Goal: Manage account settings

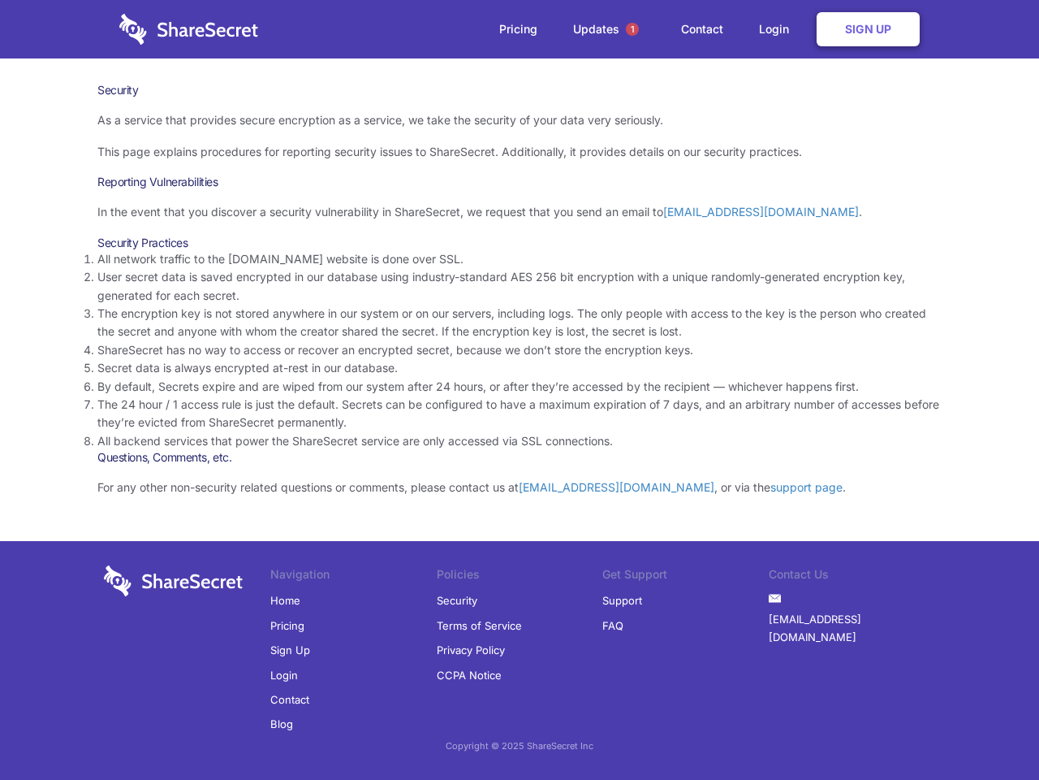
click at [520, 390] on li "By default, Secrets expire and are wiped from our system after 24 hours, or aft…" at bounding box center [519, 387] width 844 height 18
click at [633, 29] on span "1" at bounding box center [632, 29] width 13 height 13
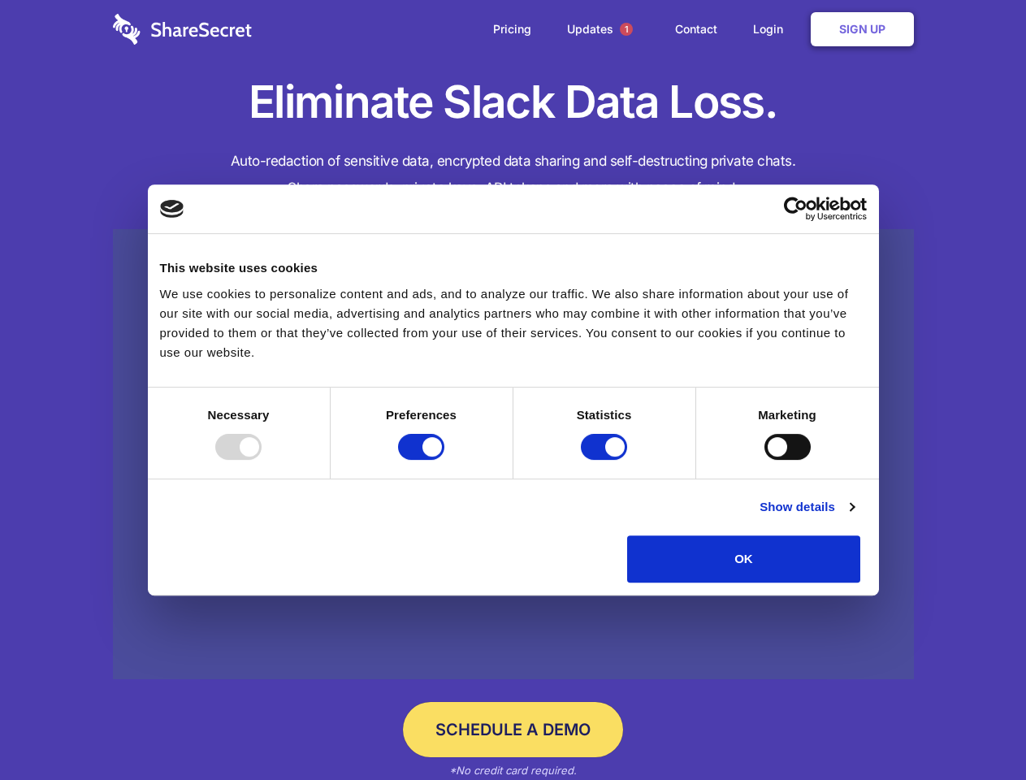
click at [261, 460] on div at bounding box center [238, 447] width 46 height 26
click at [444, 460] on input "Preferences" at bounding box center [421, 447] width 46 height 26
checkbox input "false"
click at [606, 460] on input "Statistics" at bounding box center [604, 447] width 46 height 26
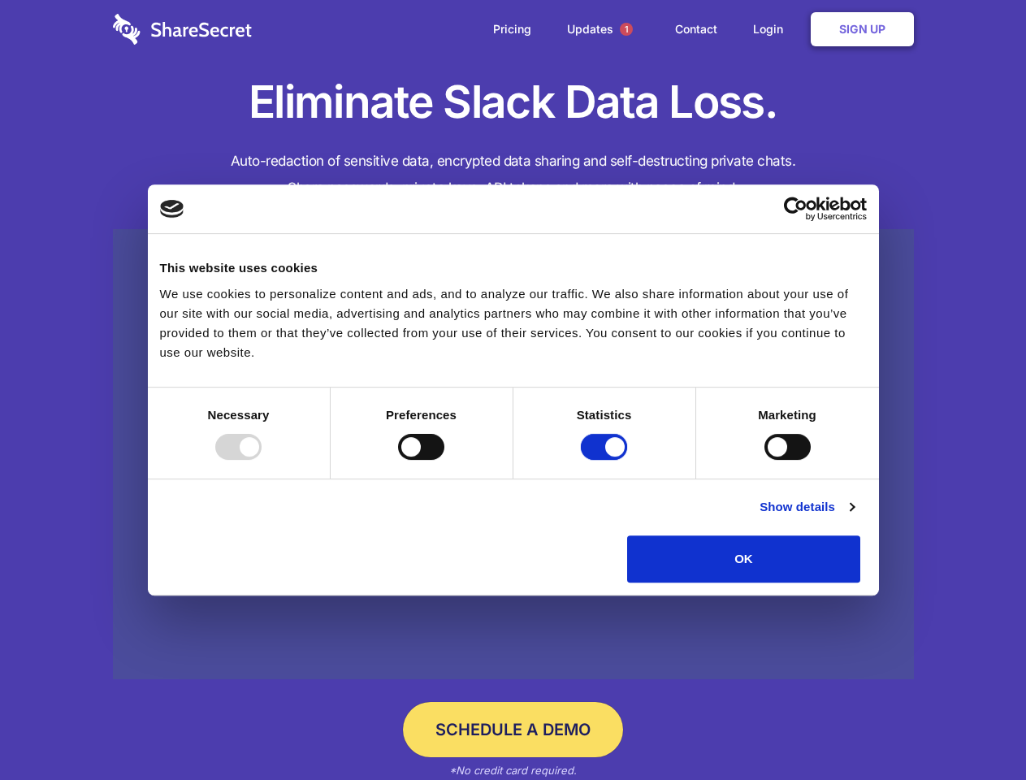
checkbox input "false"
click at [764, 460] on input "Marketing" at bounding box center [787, 447] width 46 height 26
checkbox input "true"
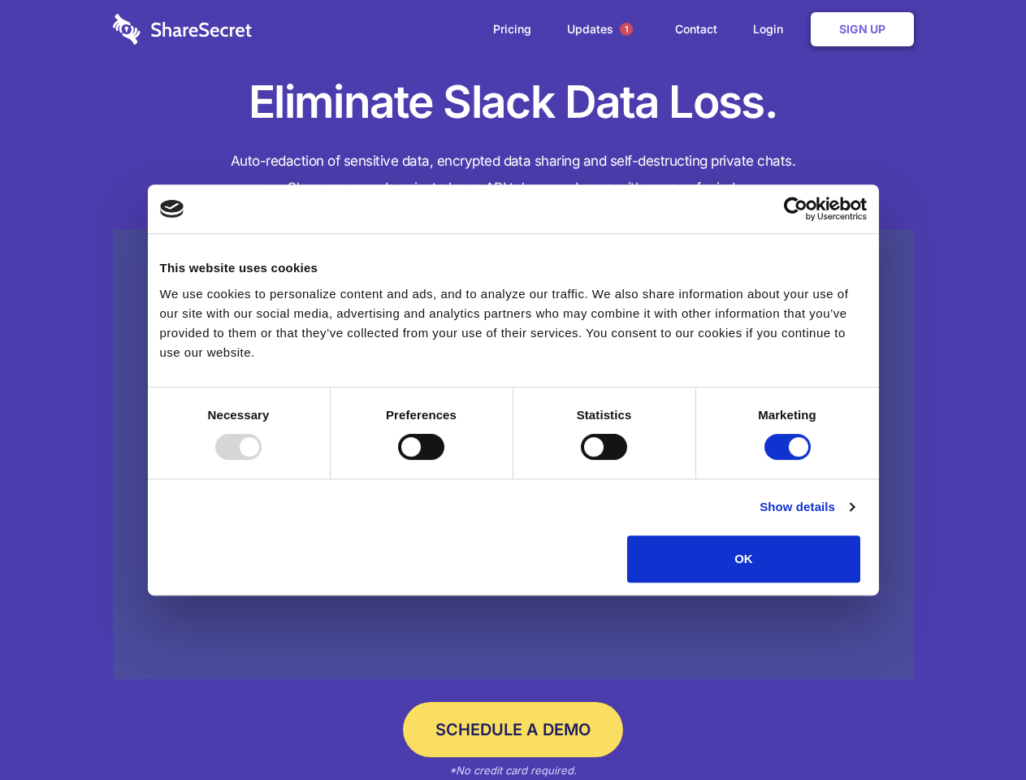
click at [853, 516] on link "Show details" at bounding box center [806, 506] width 94 height 19
